Goal: Transaction & Acquisition: Download file/media

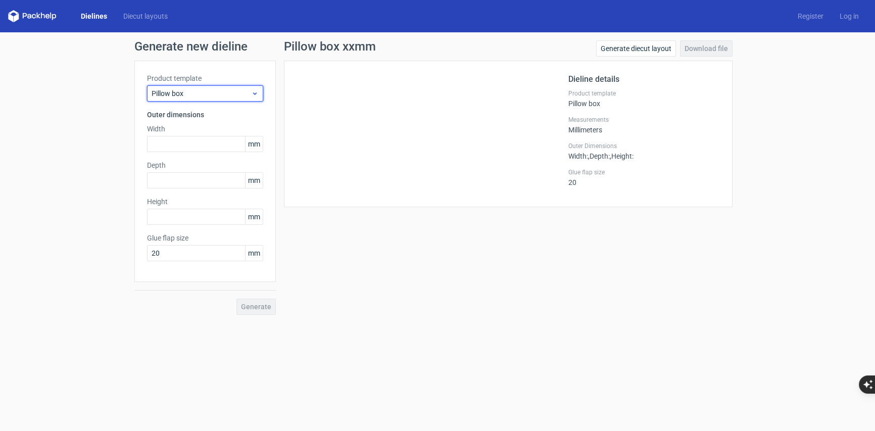
click at [254, 96] on icon at bounding box center [255, 93] width 8 height 8
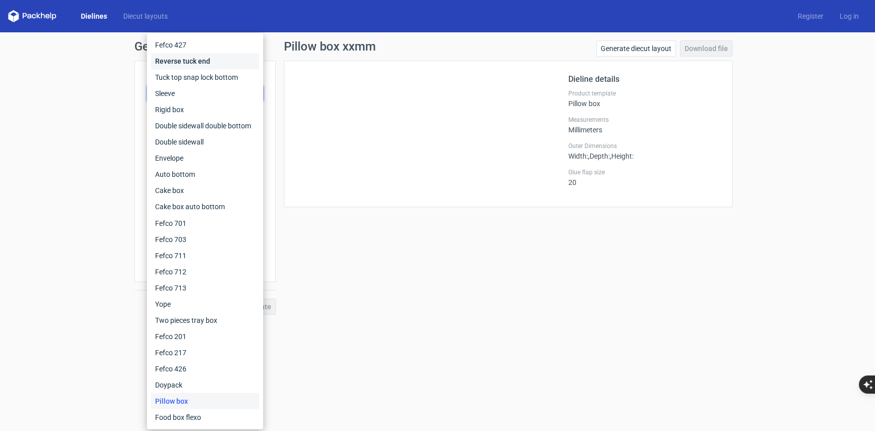
click at [222, 62] on div "Reverse tuck end" at bounding box center [205, 61] width 108 height 16
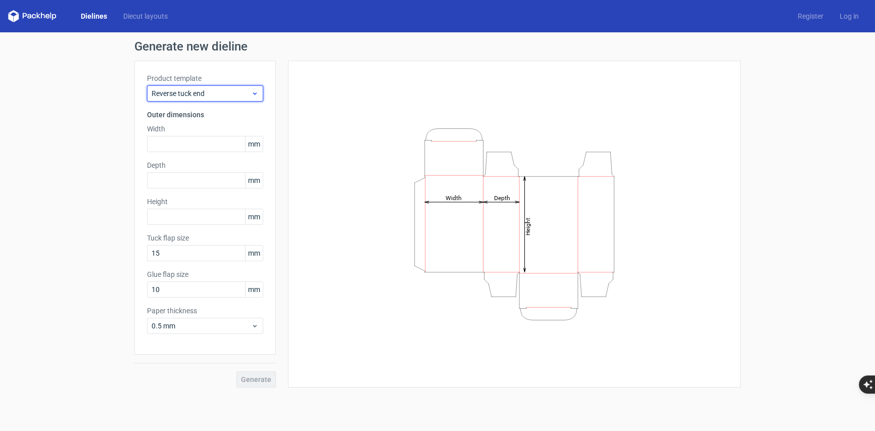
click at [230, 96] on span "Reverse tuck end" at bounding box center [202, 93] width 100 height 10
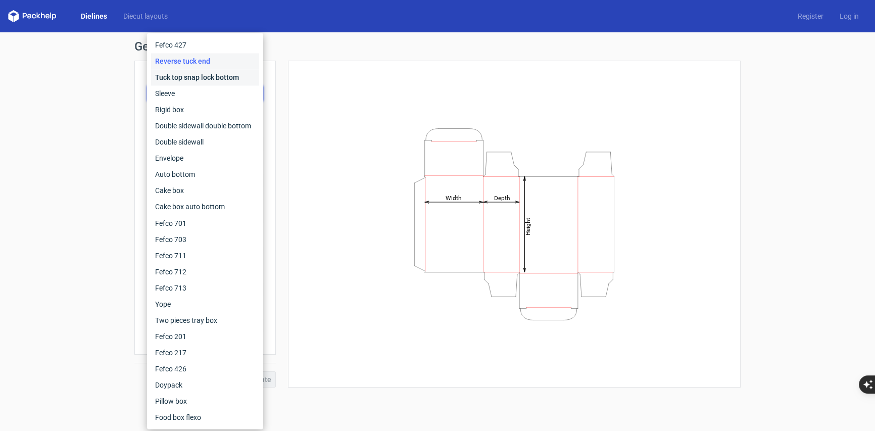
click at [217, 78] on div "Tuck top snap lock bottom" at bounding box center [205, 77] width 108 height 16
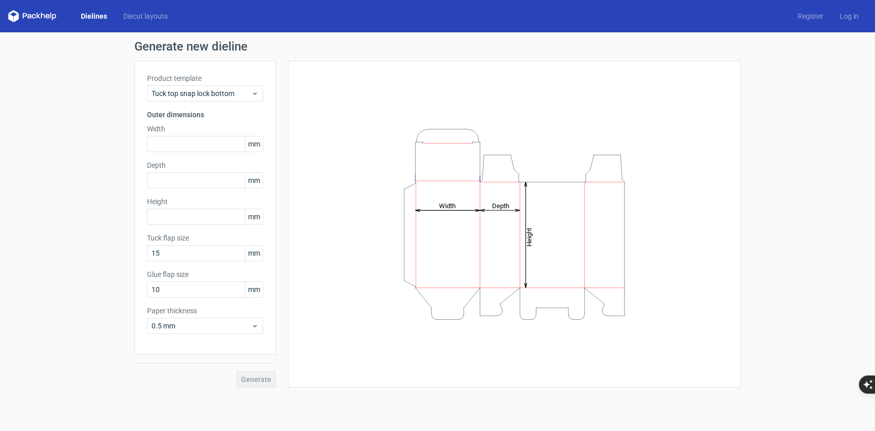
click at [217, 84] on div "Product template Tuck top snap lock bottom" at bounding box center [205, 87] width 116 height 28
click at [213, 95] on span "Tuck top snap lock bottom" at bounding box center [202, 93] width 100 height 10
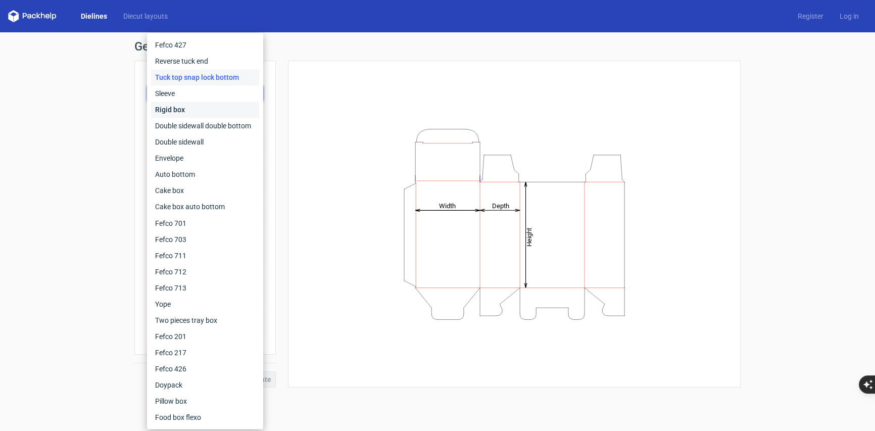
click at [192, 106] on div "Rigid box" at bounding box center [205, 110] width 108 height 16
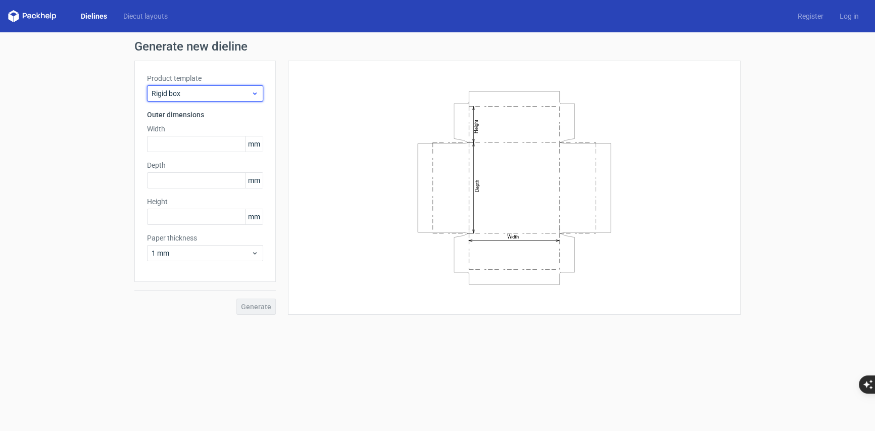
click at [223, 89] on span "Rigid box" at bounding box center [202, 93] width 100 height 10
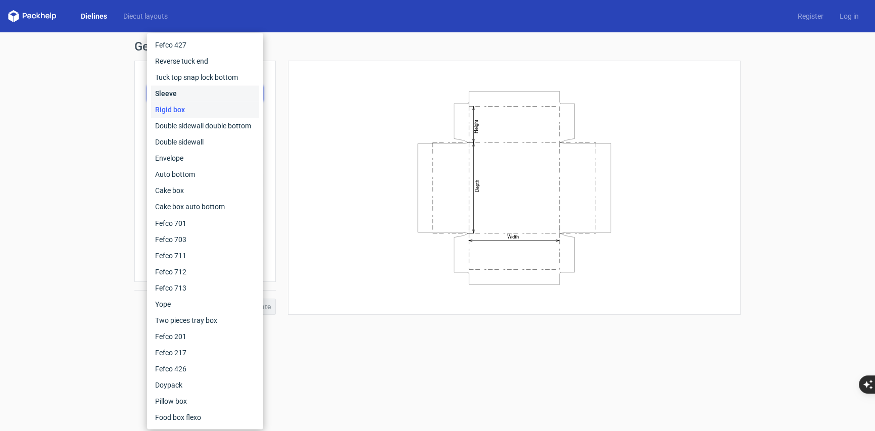
click at [197, 98] on div "Sleeve" at bounding box center [205, 93] width 108 height 16
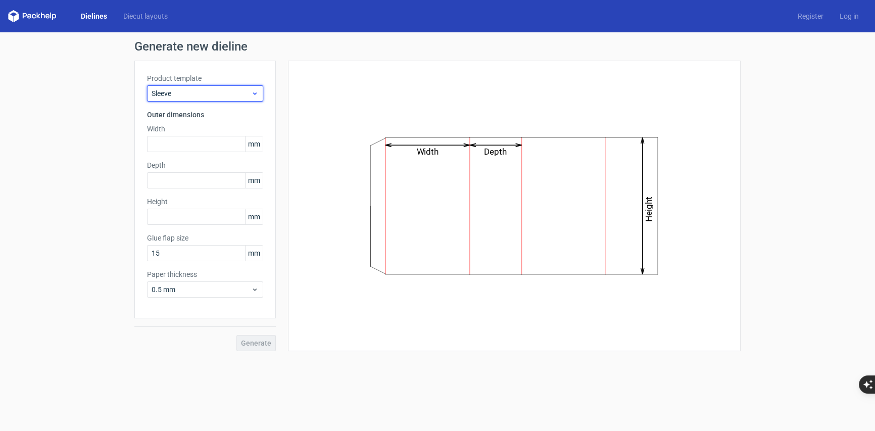
click at [217, 91] on span "Sleeve" at bounding box center [202, 93] width 100 height 10
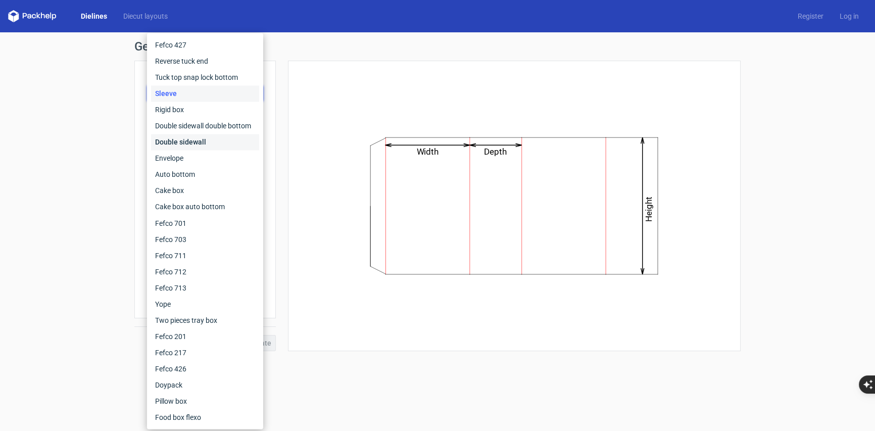
click at [204, 137] on div "Double sidewall" at bounding box center [205, 142] width 108 height 16
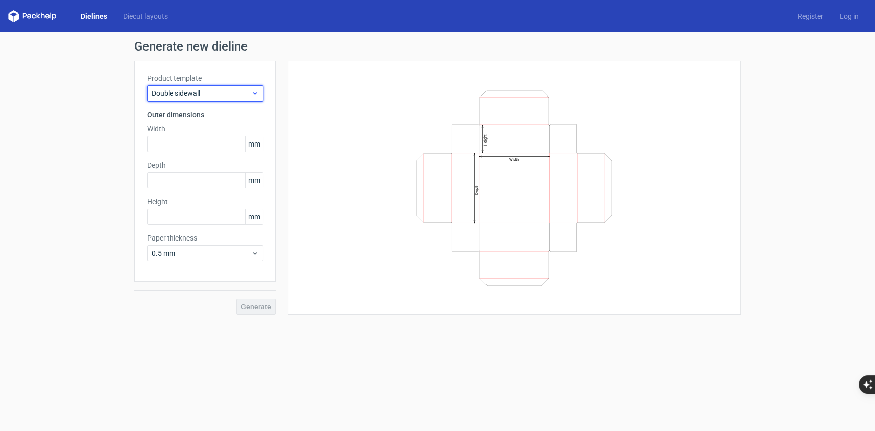
click at [199, 94] on span "Double sidewall" at bounding box center [202, 93] width 100 height 10
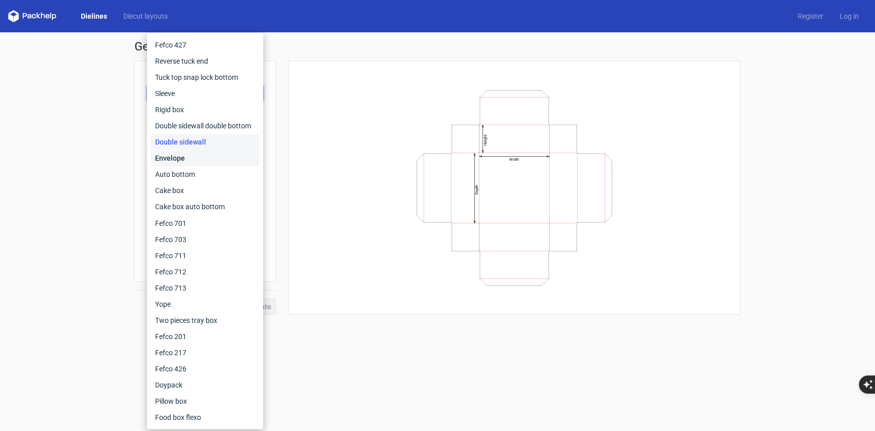
click at [180, 156] on div "Envelope" at bounding box center [205, 158] width 108 height 16
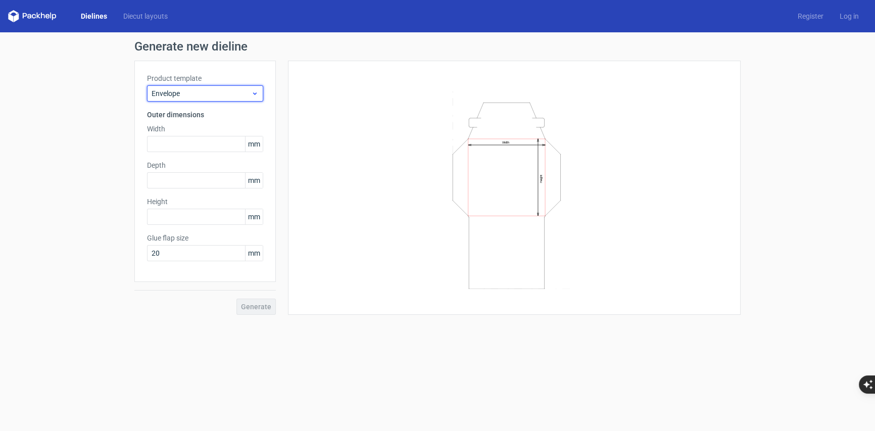
click at [204, 96] on span "Envelope" at bounding box center [202, 93] width 100 height 10
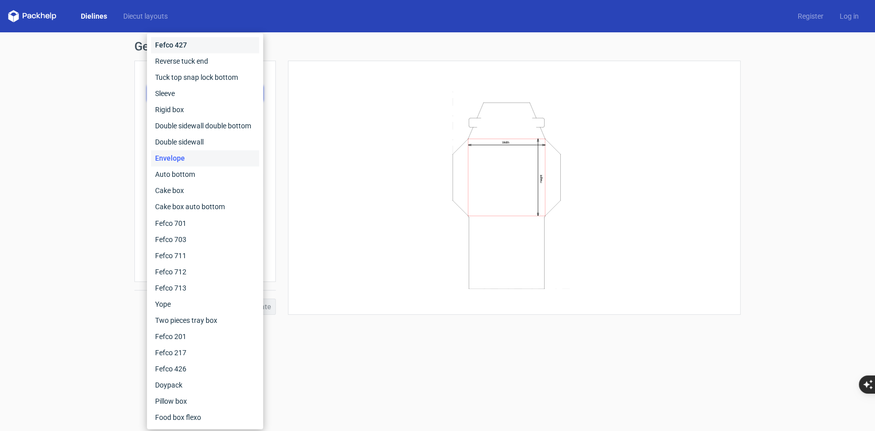
click at [212, 43] on div "Fefco 427" at bounding box center [205, 45] width 108 height 16
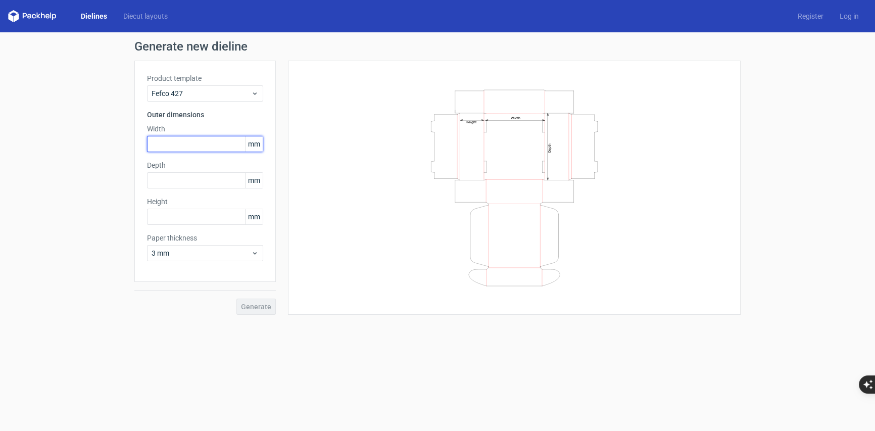
click at [180, 144] on input "text" at bounding box center [205, 144] width 116 height 16
type input "432"
click at [192, 186] on input "text" at bounding box center [205, 180] width 116 height 16
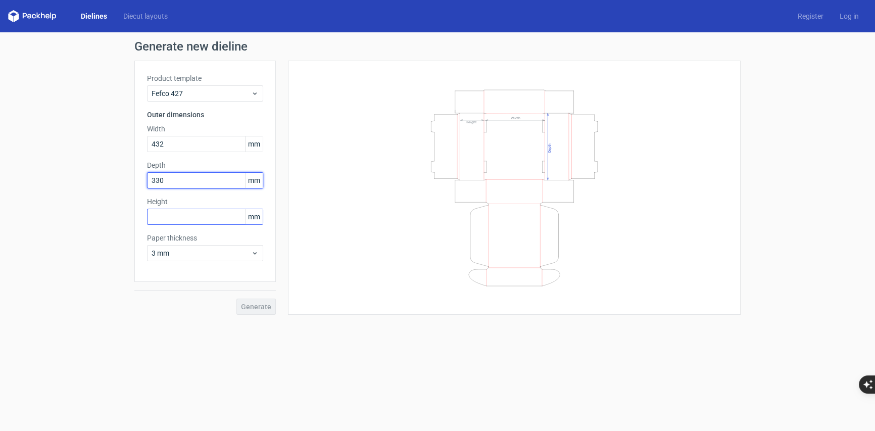
type input "330"
click at [193, 217] on input "text" at bounding box center [205, 217] width 116 height 16
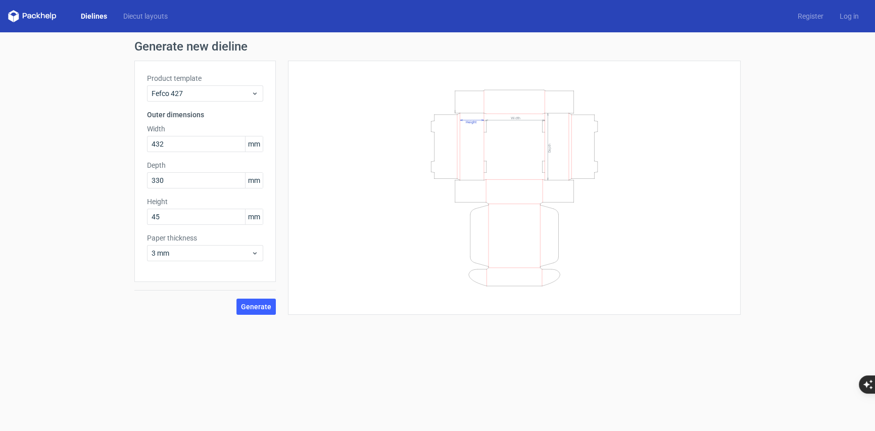
click at [193, 298] on div "Generate" at bounding box center [204, 298] width 141 height 33
click at [155, 217] on input "45" at bounding box center [205, 217] width 116 height 16
click at [360, 337] on form "Generate new dieline Product template Fefco 427 Outer dimensions Width 432 mm D…" at bounding box center [437, 231] width 875 height 399
drag, startPoint x: 179, startPoint y: 220, endPoint x: 144, endPoint y: 221, distance: 35.4
click at [144, 221] on div "Product template Fefco 427 Outer dimensions Width 432 mm Depth 330 mm Height 45…" at bounding box center [204, 171] width 141 height 221
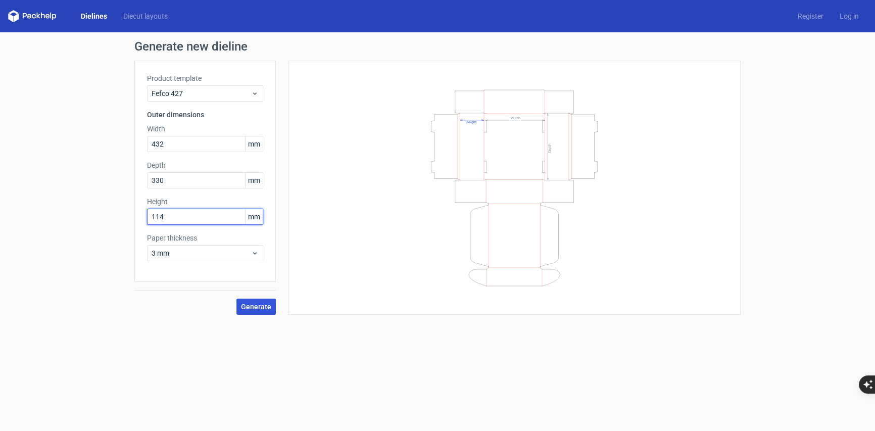
type input "114"
click at [246, 311] on button "Generate" at bounding box center [255, 307] width 39 height 16
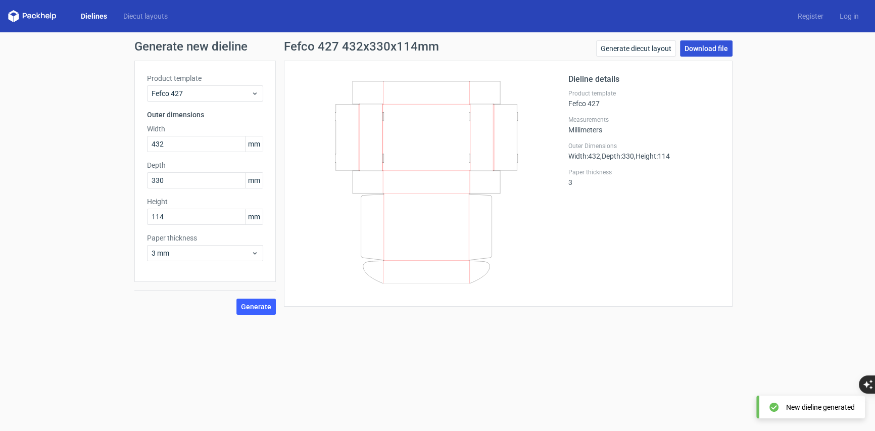
click at [711, 48] on link "Download file" at bounding box center [706, 48] width 53 height 16
click at [180, 147] on input "432" at bounding box center [205, 144] width 116 height 16
type input "431"
click at [256, 147] on span "mm" at bounding box center [254, 143] width 18 height 15
click at [258, 145] on span "mm" at bounding box center [254, 143] width 18 height 15
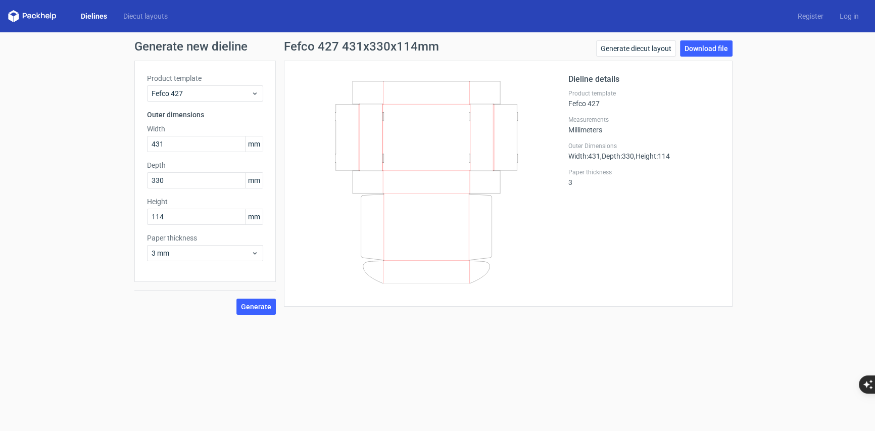
click at [258, 145] on span "mm" at bounding box center [254, 143] width 18 height 15
click at [187, 213] on input "114" at bounding box center [205, 217] width 116 height 16
type input "115"
click at [355, 366] on form "Generate new dieline Product template Fefco 427 Outer dimensions Width 431 mm D…" at bounding box center [437, 231] width 875 height 399
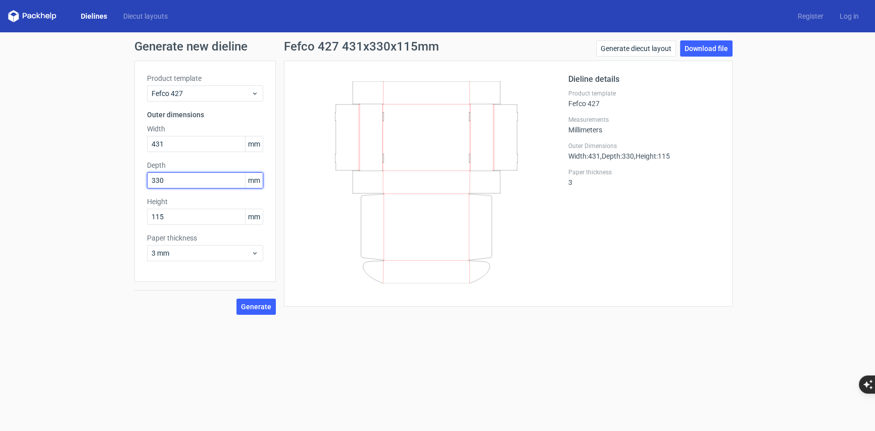
click at [177, 180] on input "330" at bounding box center [205, 180] width 116 height 16
type input "331"
click at [266, 309] on span "Generate" at bounding box center [256, 306] width 30 height 7
click at [722, 51] on link "Download file" at bounding box center [706, 48] width 53 height 16
